Goal: Transaction & Acquisition: Purchase product/service

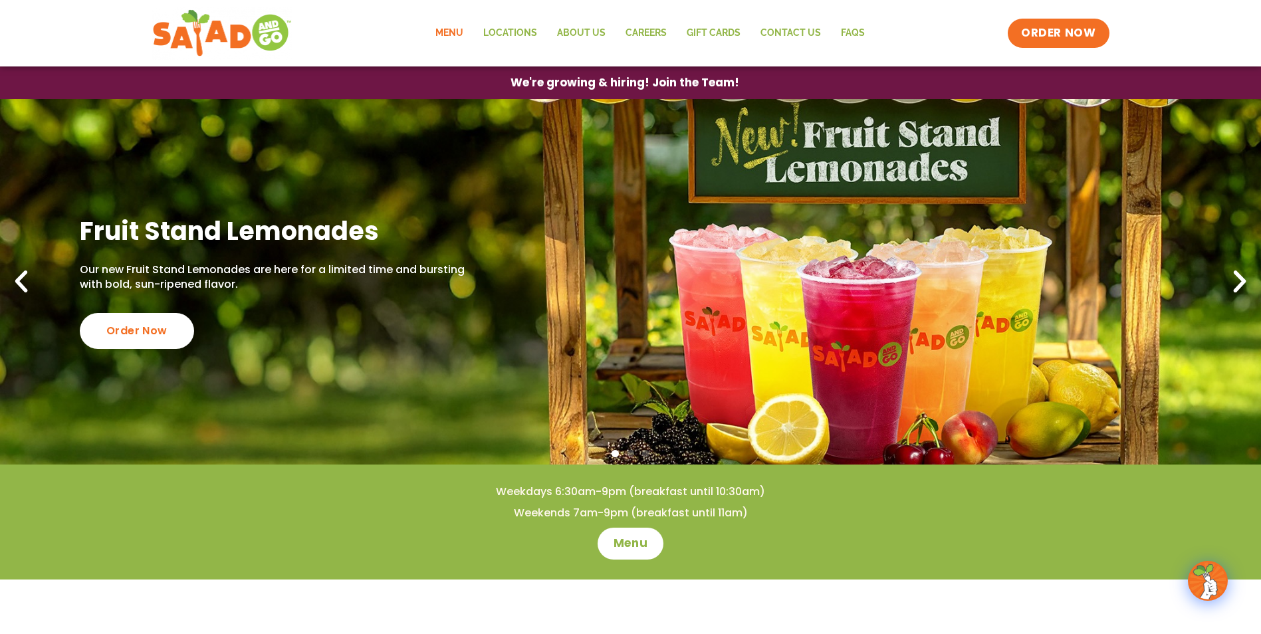
click at [449, 33] on link "Menu" at bounding box center [449, 33] width 48 height 31
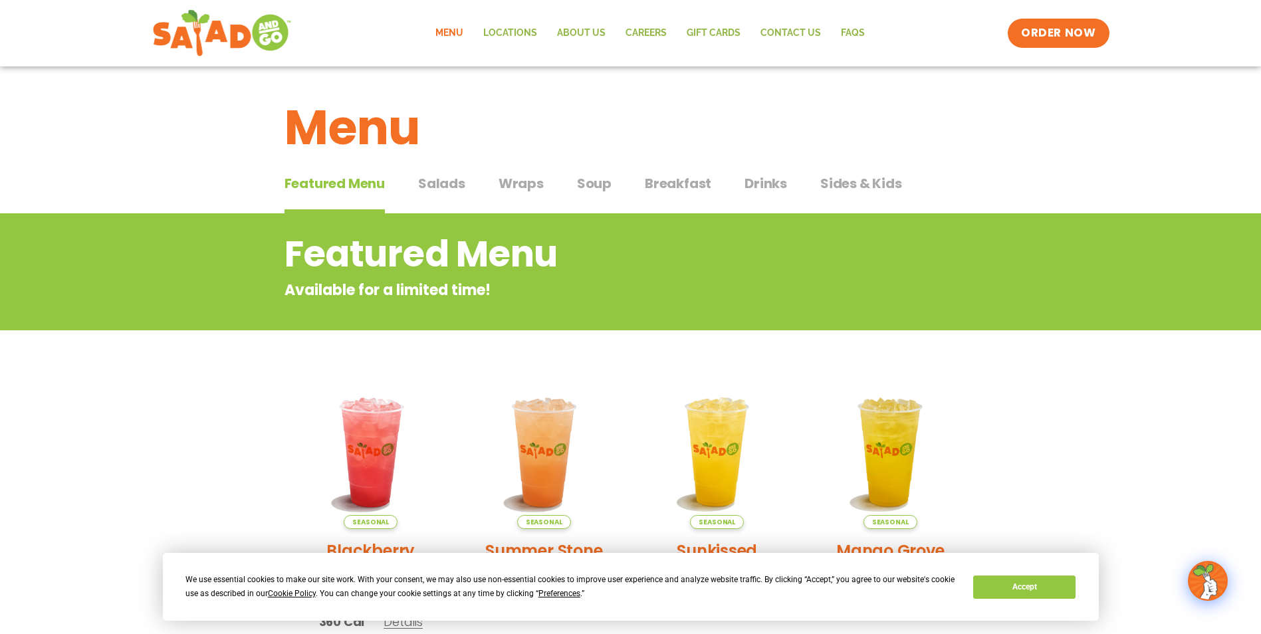
click at [440, 185] on span "Salads" at bounding box center [441, 184] width 47 height 20
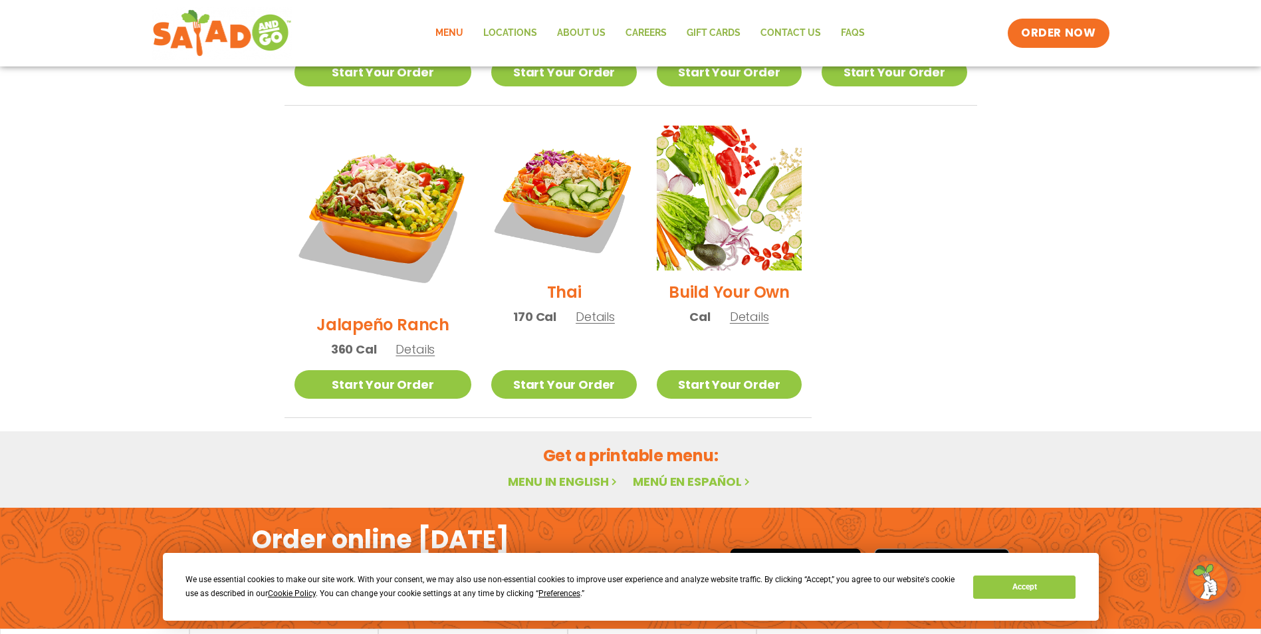
scroll to position [969, 0]
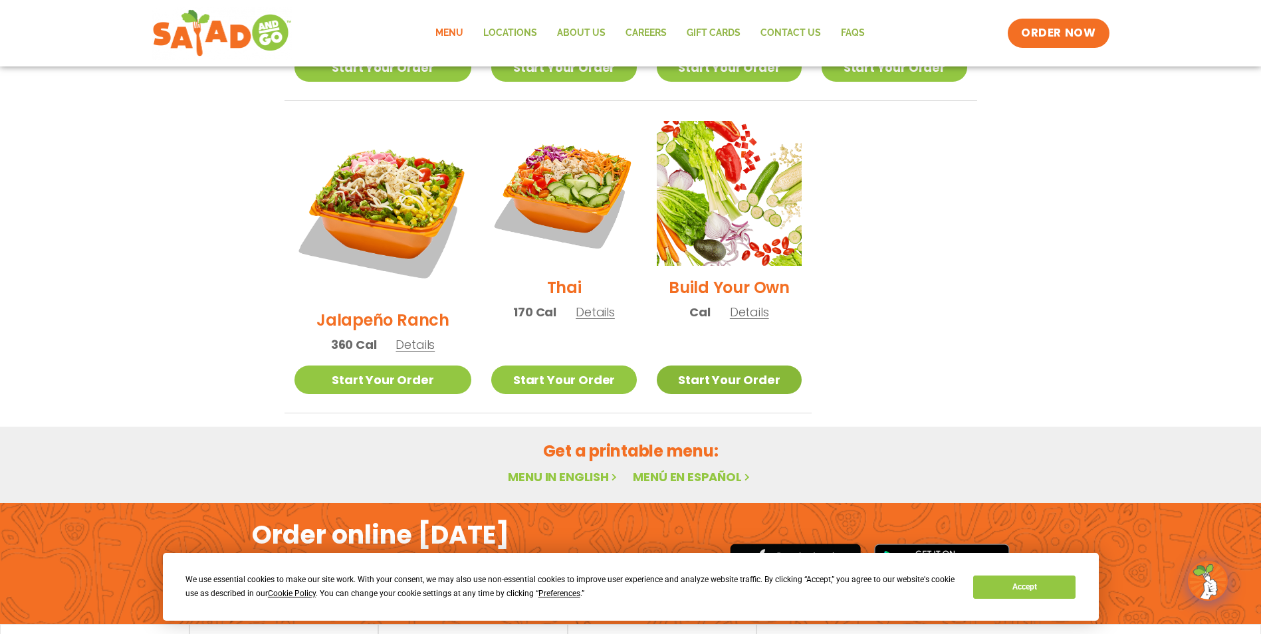
click at [689, 366] on link "Start Your Order" at bounding box center [729, 380] width 145 height 29
